Goal: Check status: Check status

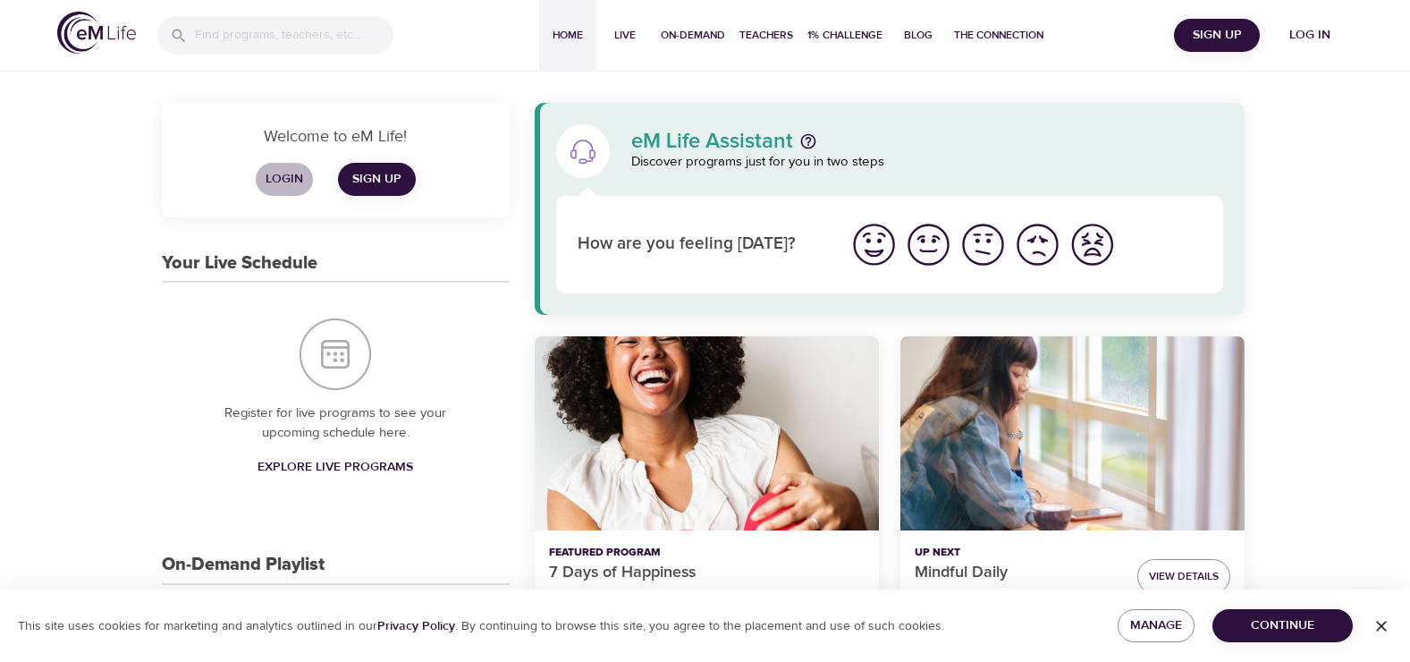
click at [286, 165] on button "Login" at bounding box center [284, 179] width 57 height 33
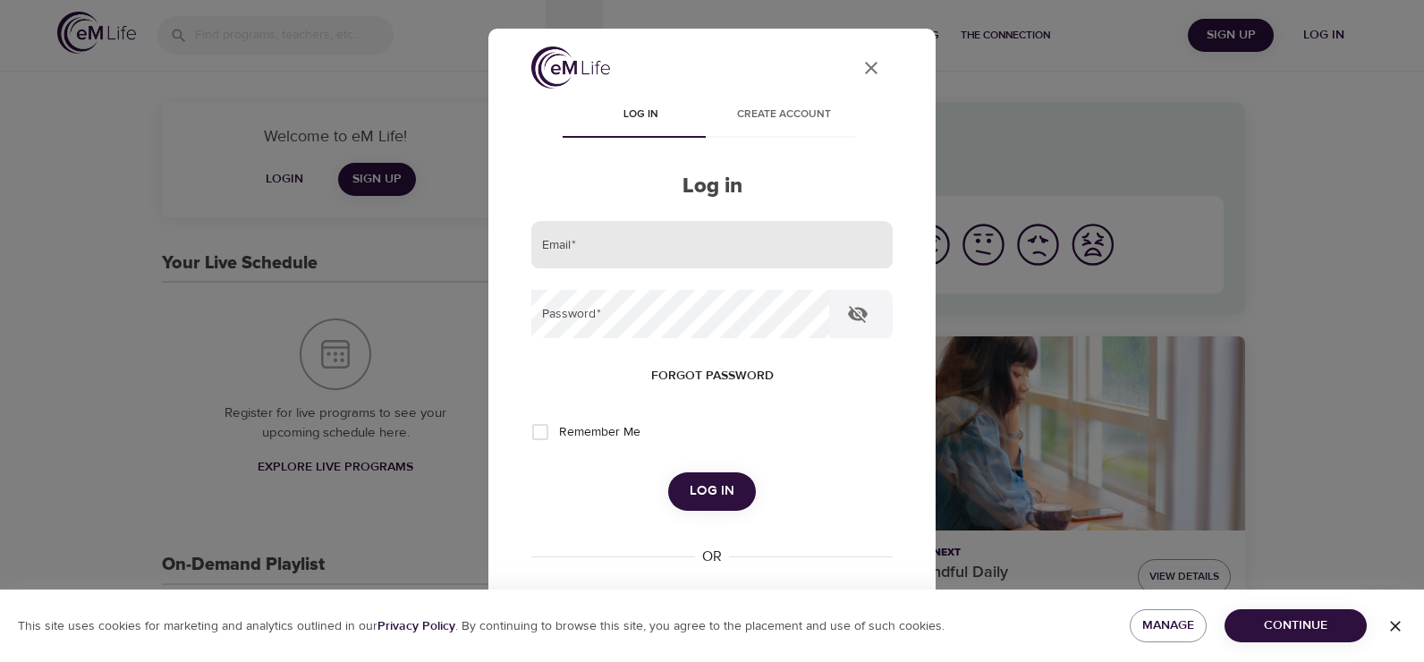
click at [604, 248] on input "email" at bounding box center [711, 245] width 361 height 48
type input "[EMAIL_ADDRESS][DOMAIN_NAME]"
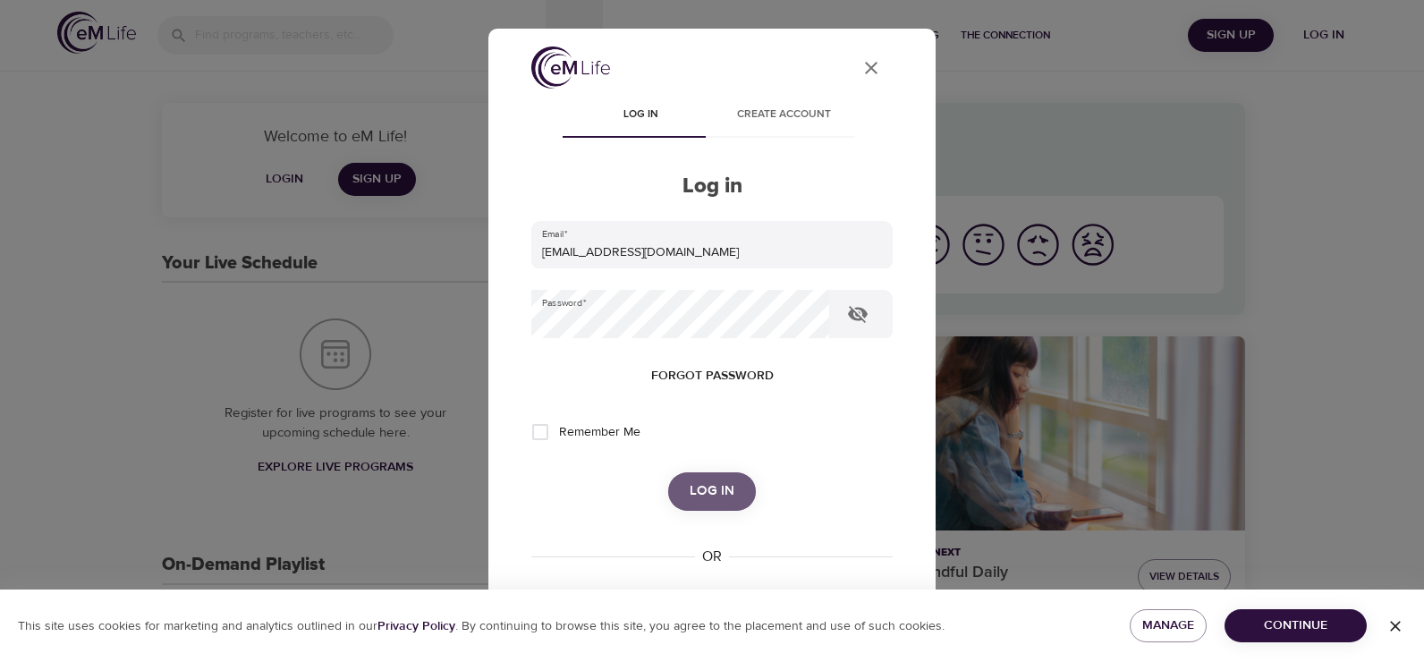
click at [689, 492] on span "Log in" at bounding box center [711, 490] width 45 height 23
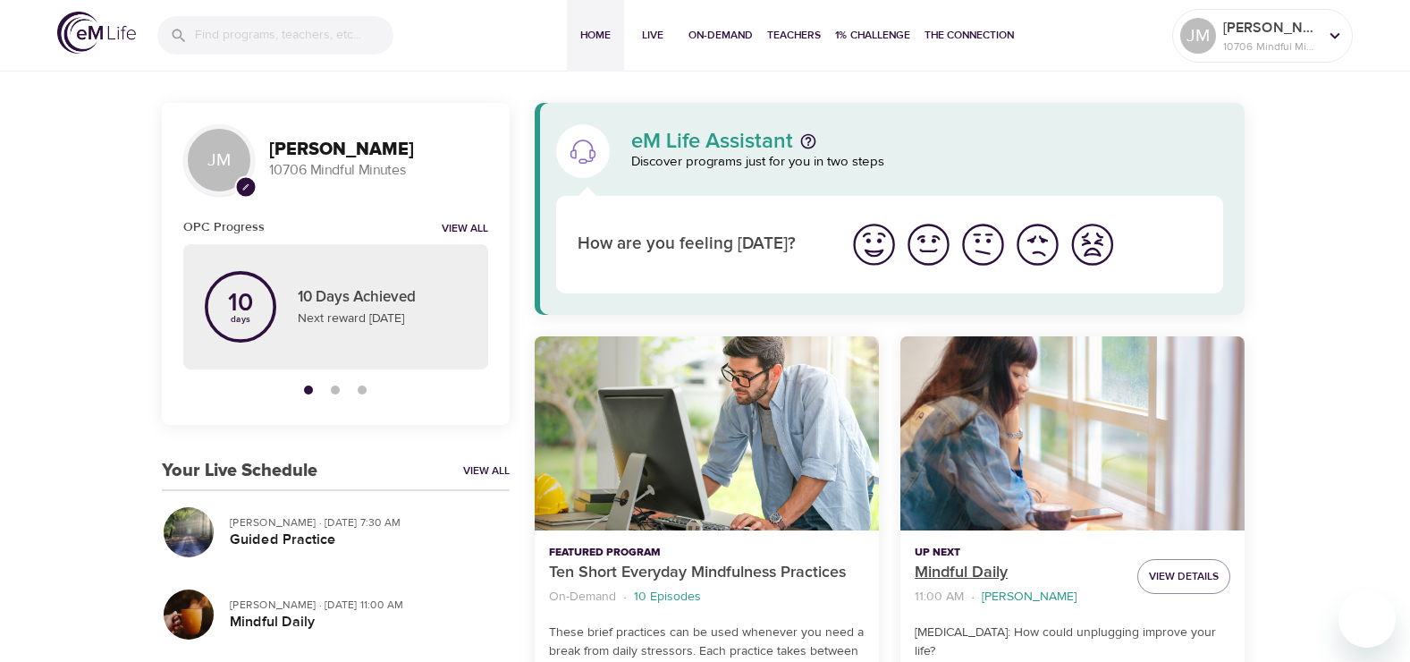
click at [935, 567] on p "Mindful Daily" at bounding box center [1019, 573] width 208 height 24
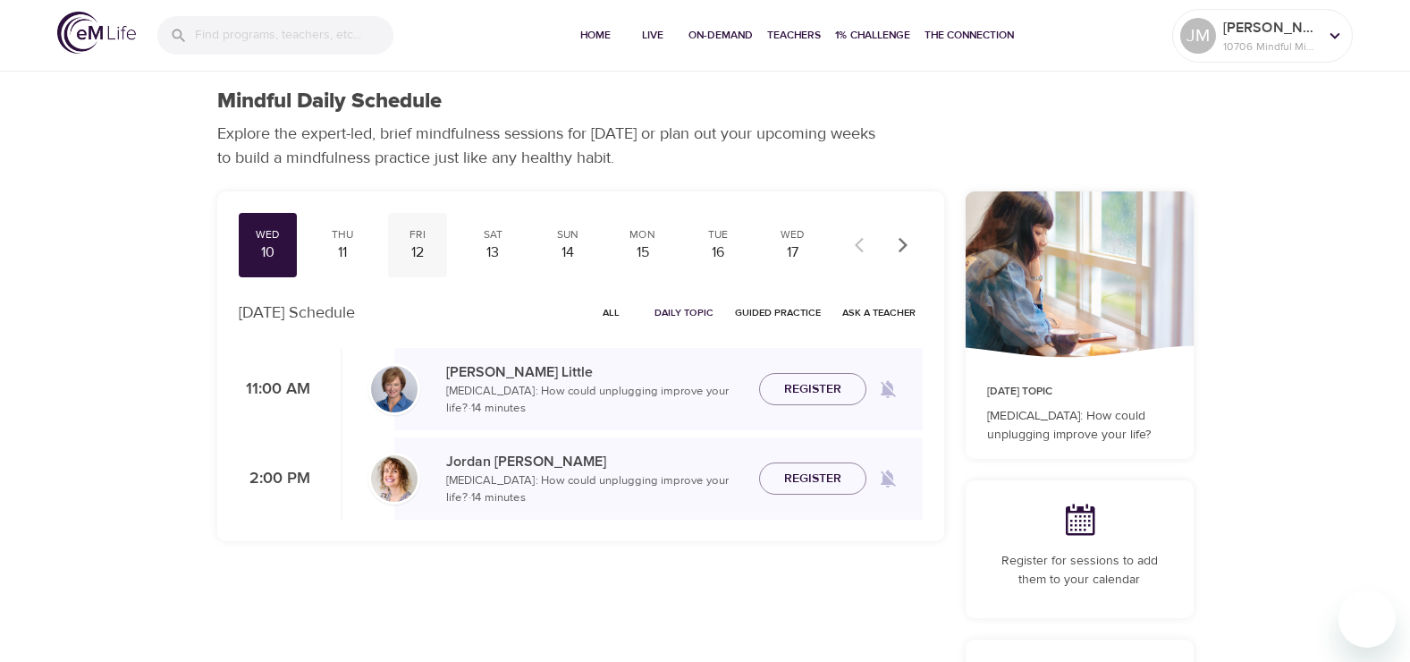
click at [424, 242] on div "12" at bounding box center [417, 252] width 45 height 21
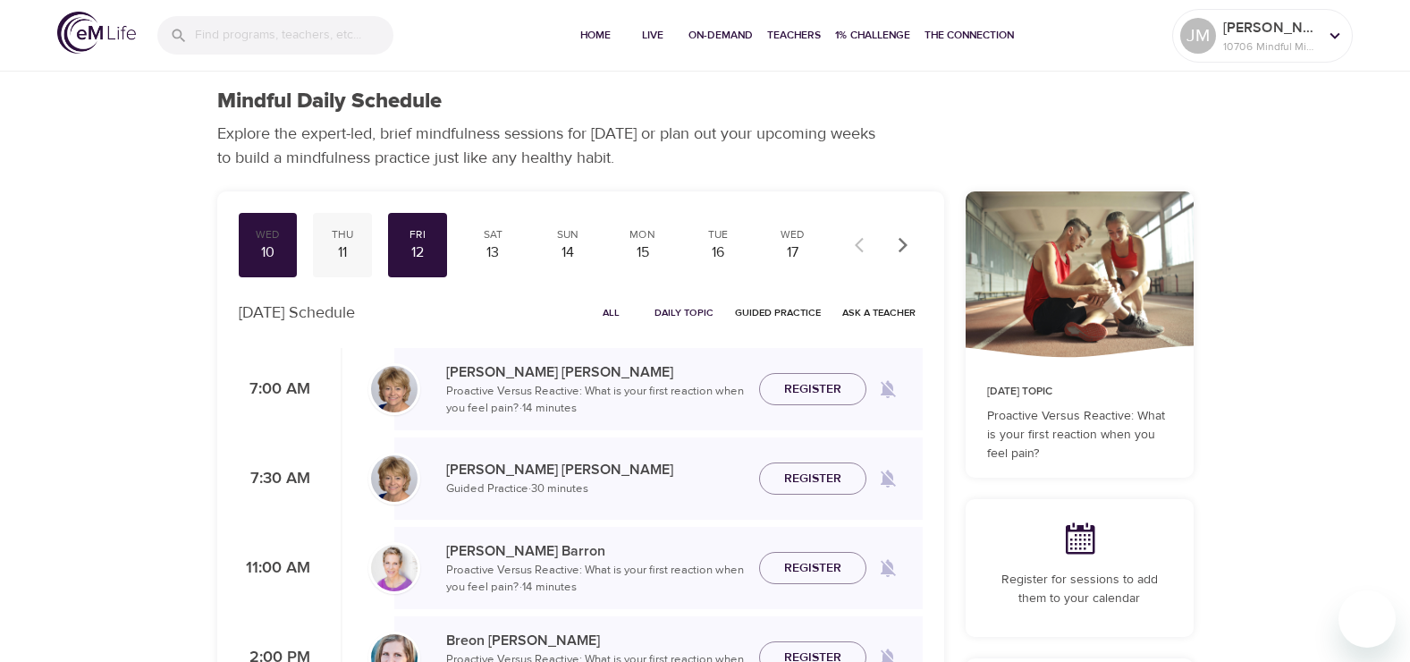
click at [342, 236] on div "Thu" at bounding box center [342, 234] width 45 height 15
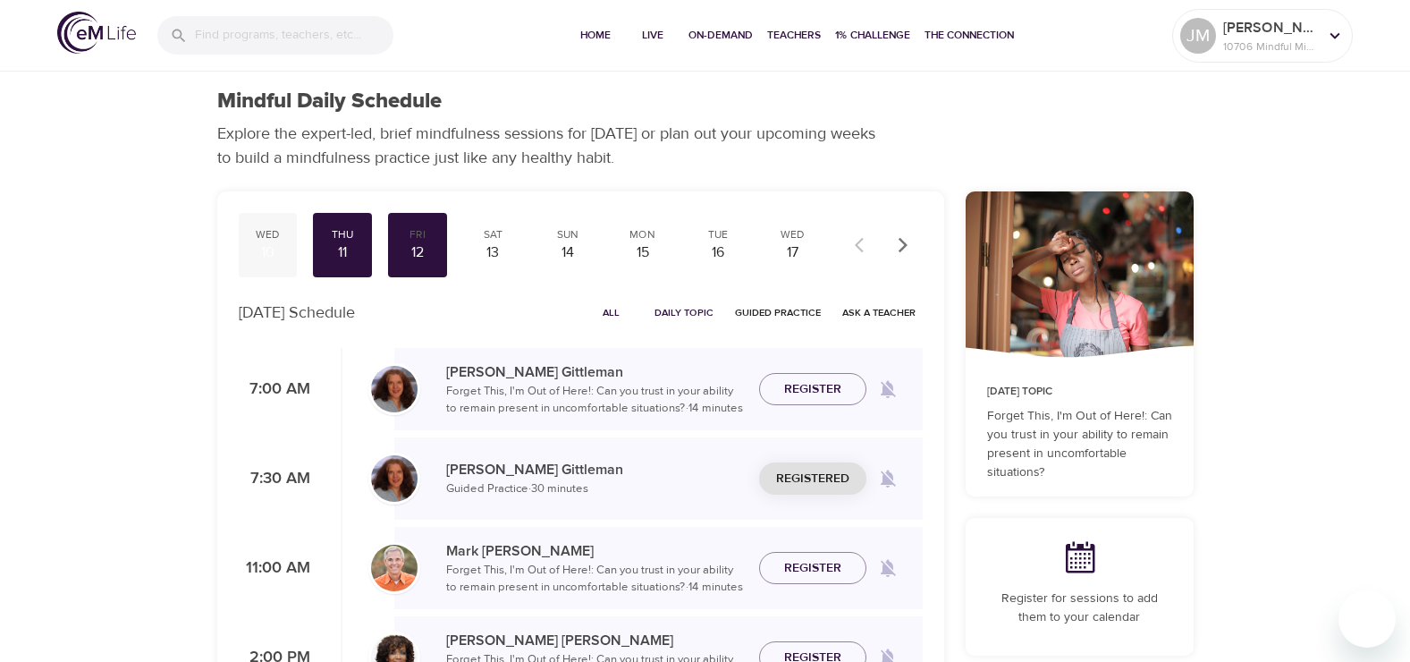
click at [259, 241] on div "Wed" at bounding box center [268, 234] width 45 height 15
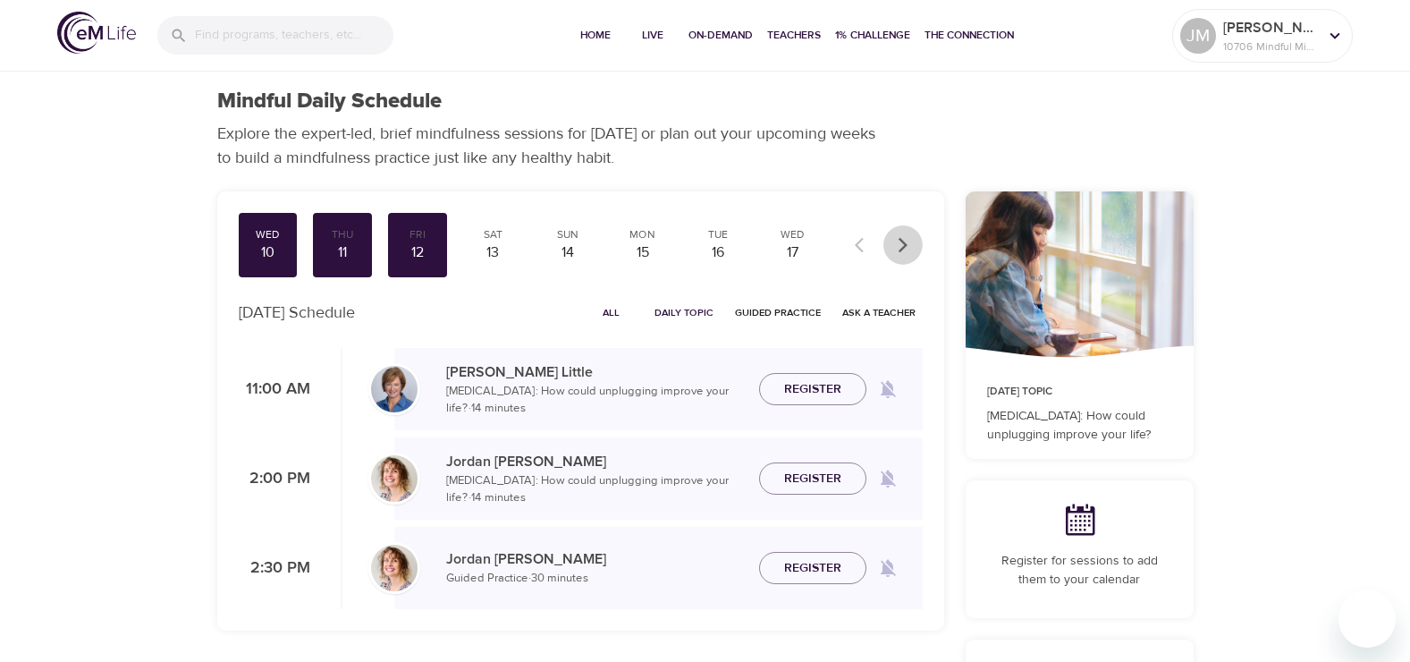
click at [904, 239] on icon "button" at bounding box center [903, 245] width 18 height 18
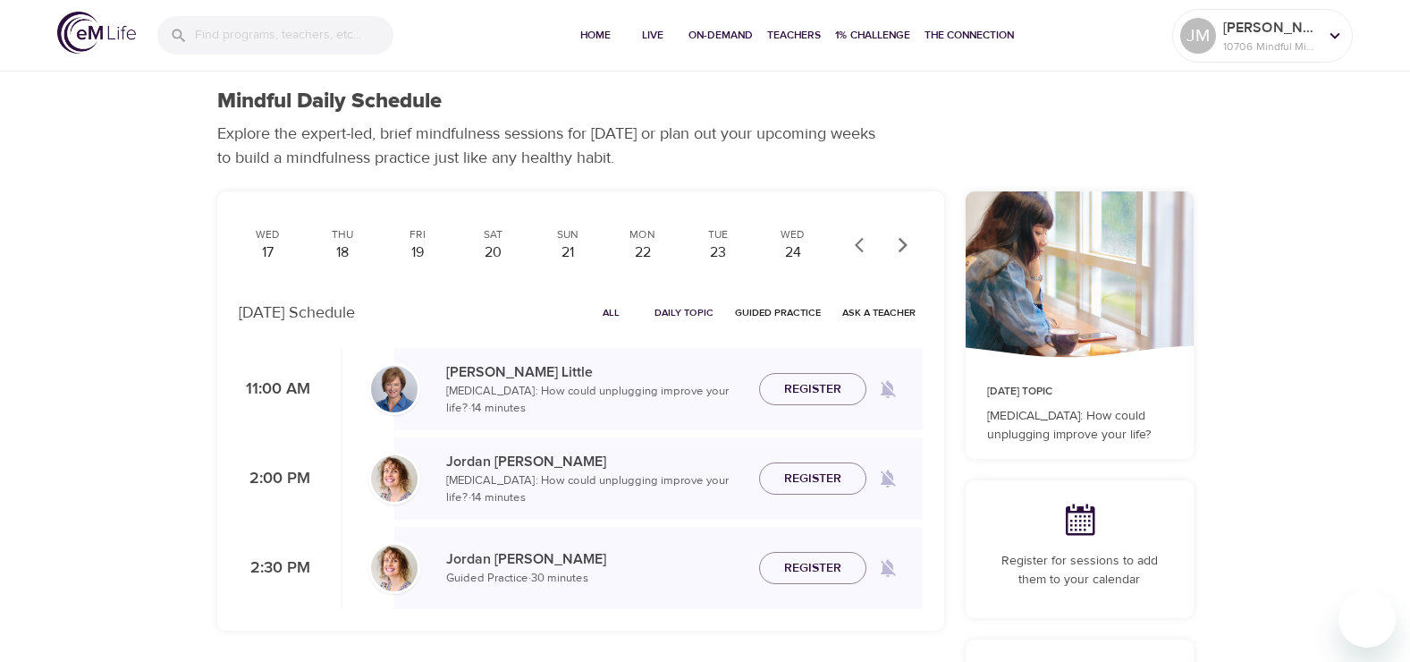
click at [904, 239] on icon "button" at bounding box center [903, 245] width 18 height 18
click at [268, 242] on div "1" at bounding box center [267, 252] width 45 height 21
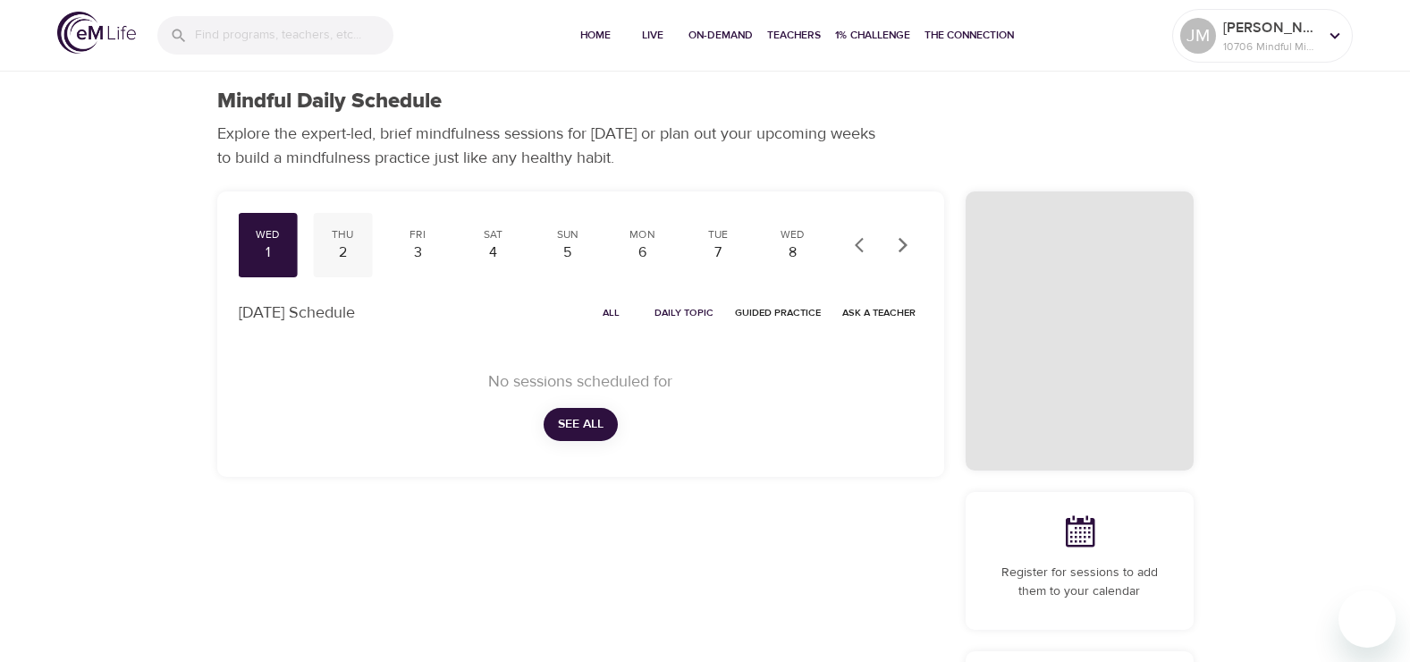
click at [333, 240] on div "Thu" at bounding box center [342, 234] width 45 height 15
click at [1315, 27] on p "[PERSON_NAME]" at bounding box center [1270, 27] width 95 height 21
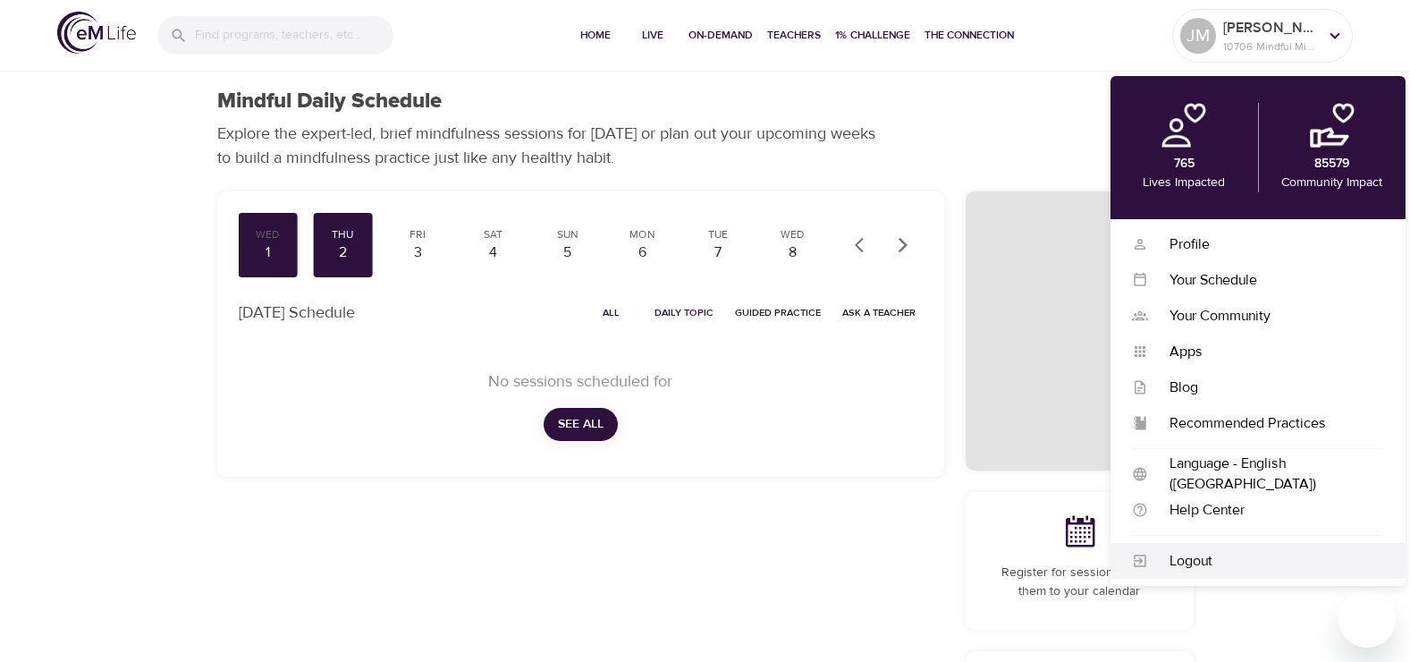
click at [1177, 558] on div "Logout" at bounding box center [1266, 561] width 236 height 21
